Goal: Task Accomplishment & Management: Use online tool/utility

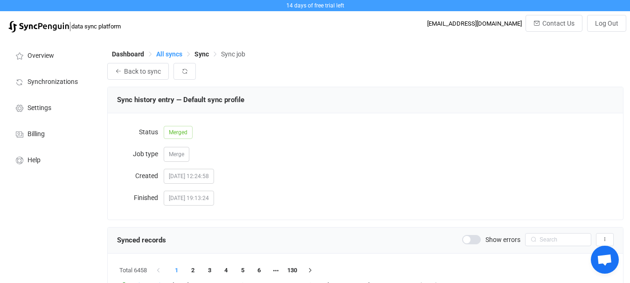
click at [179, 57] on span "All syncs" at bounding box center [169, 53] width 26 height 7
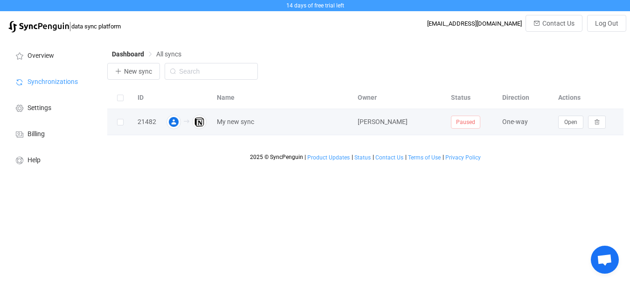
click at [457, 135] on td "Paused" at bounding box center [471, 122] width 51 height 26
click at [464, 129] on span "Paused" at bounding box center [465, 122] width 29 height 13
click at [582, 129] on button "Open" at bounding box center [570, 122] width 25 height 13
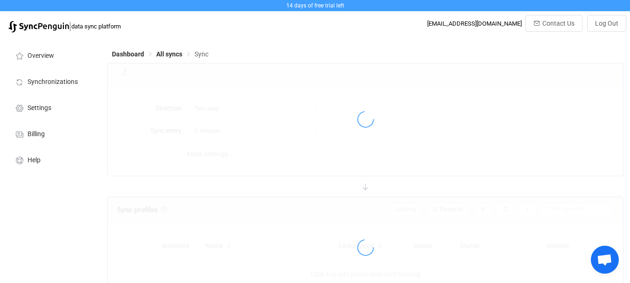
type input "Google → Notion"
type input "10 minutes"
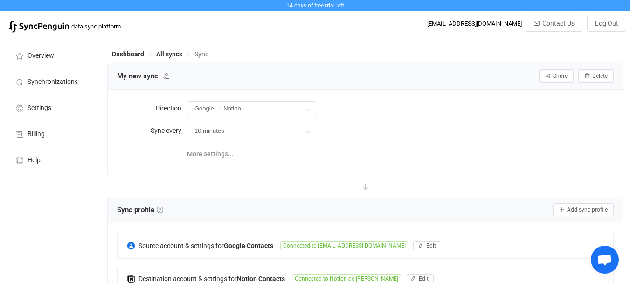
scroll to position [47, 0]
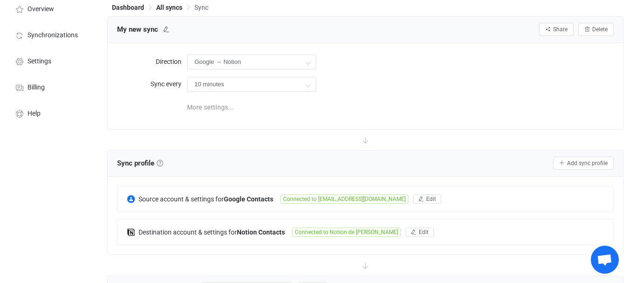
click at [194, 117] on span "More settings..." at bounding box center [210, 107] width 47 height 19
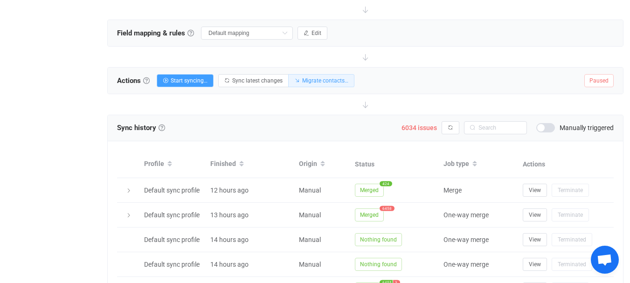
scroll to position [326, 0]
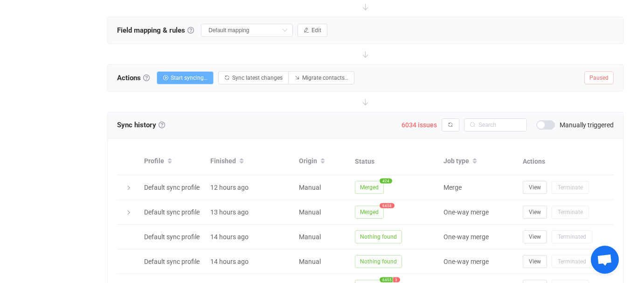
click at [188, 81] on span "Start syncing…" at bounding box center [189, 78] width 37 height 7
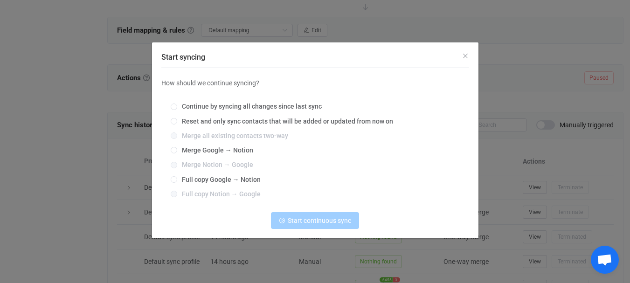
click at [575, 107] on div "Start syncing How should we continue syncing? Continue by syncing all changes s…" at bounding box center [315, 141] width 630 height 283
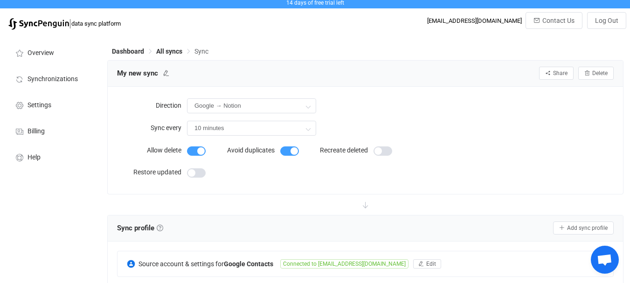
scroll to position [0, 0]
